Goal: Find specific page/section: Find specific page/section

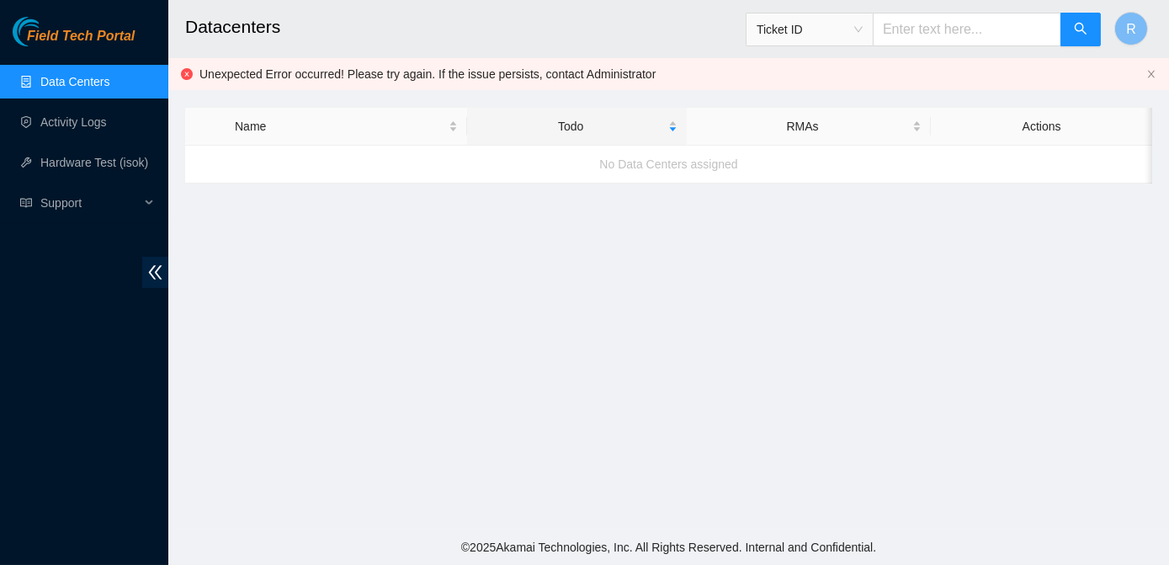
click at [101, 85] on link "Data Centers" at bounding box center [74, 81] width 69 height 13
click at [95, 129] on link "Activity Logs" at bounding box center [73, 121] width 66 height 13
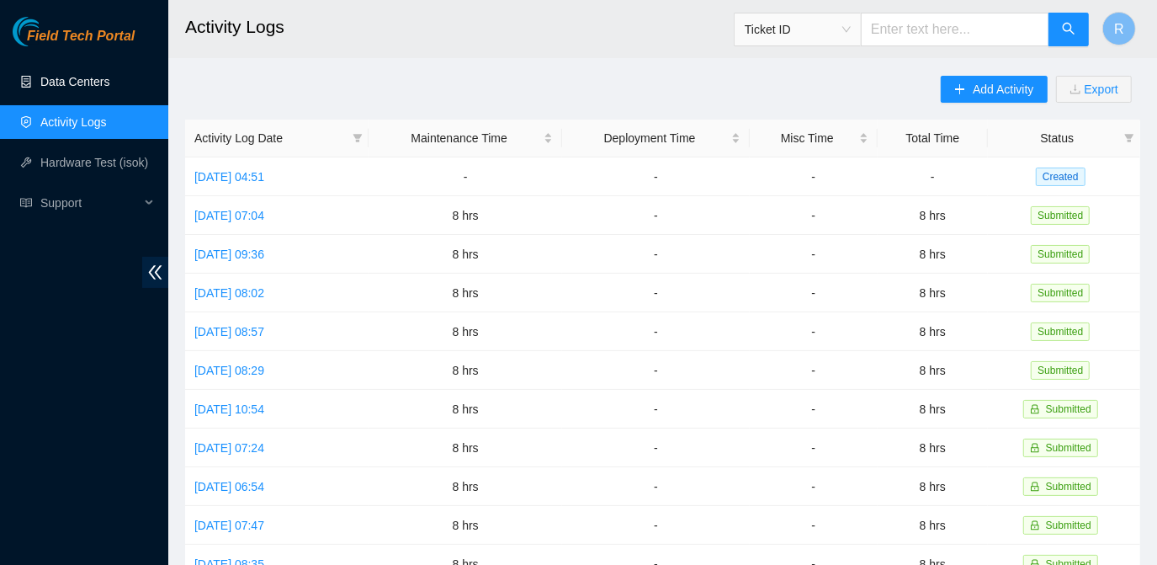
click at [78, 77] on link "Data Centers" at bounding box center [74, 81] width 69 height 13
